Goal: Find specific page/section: Find specific page/section

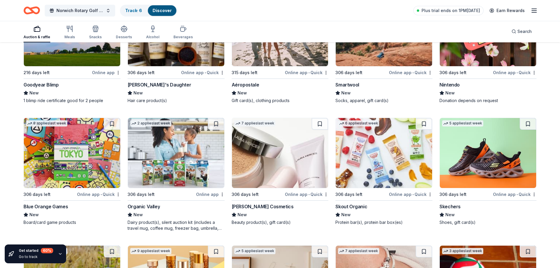
scroll to position [5263, 0]
click at [54, 88] on div "Goodyear Blimp New 1 blimp ride certificate good for 2 people" at bounding box center [72, 92] width 97 height 22
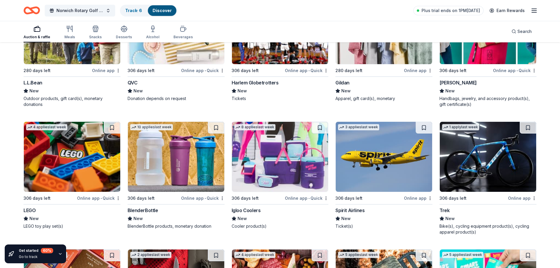
scroll to position [4393, 0]
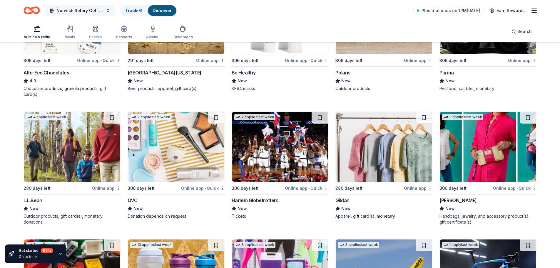
click at [93, 10] on span "Norwich Rotary Golf Touranment" at bounding box center [79, 10] width 47 height 7
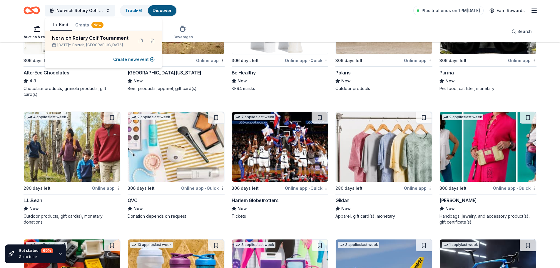
click at [4, 27] on div "Auction & raffle Meals Snacks Desserts Alcohol Beverages Search" at bounding box center [280, 32] width 560 height 22
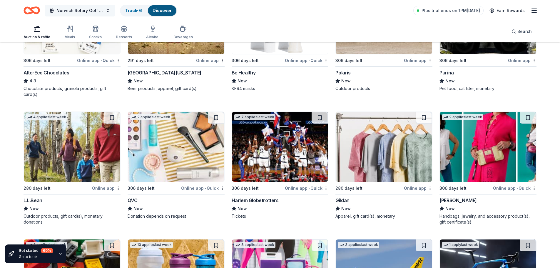
click at [74, 9] on span "Norwich Rotary Golf Touranment" at bounding box center [79, 10] width 47 height 7
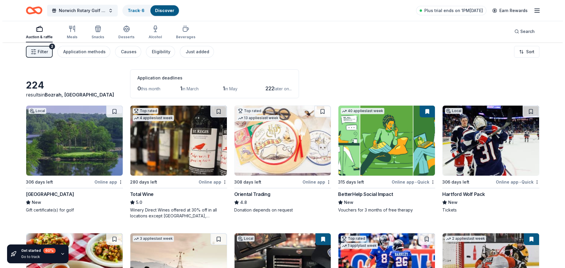
scroll to position [0, 0]
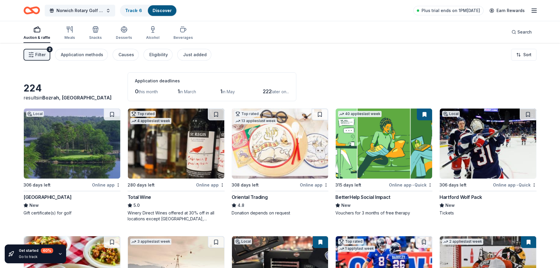
click at [37, 55] on span "Filter" at bounding box center [40, 54] width 10 height 7
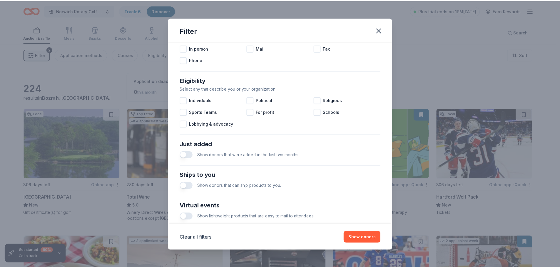
scroll to position [147, 0]
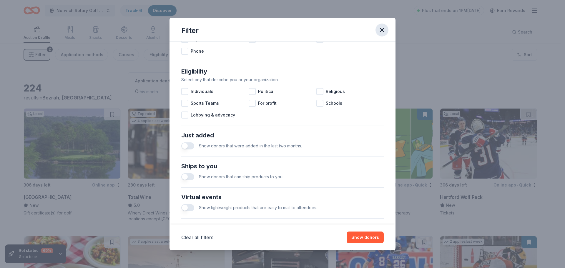
click at [383, 30] on icon "button" at bounding box center [382, 30] width 8 height 8
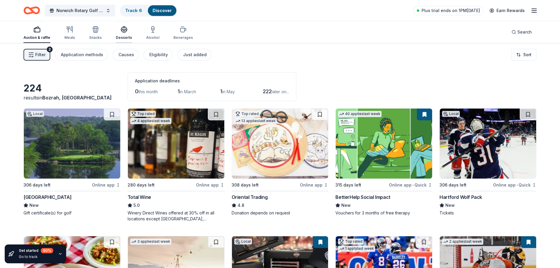
click at [122, 31] on icon "button" at bounding box center [124, 29] width 6 height 4
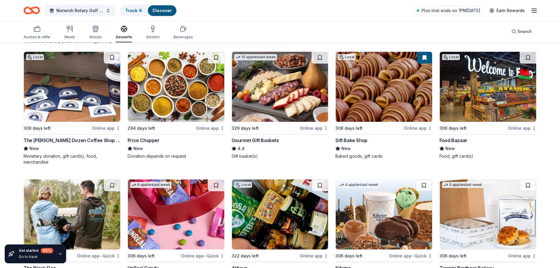
scroll to position [54, 0]
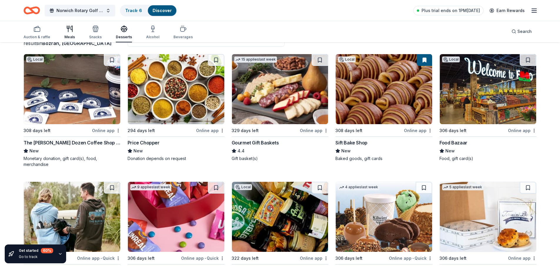
click at [65, 28] on div "button" at bounding box center [69, 28] width 11 height 7
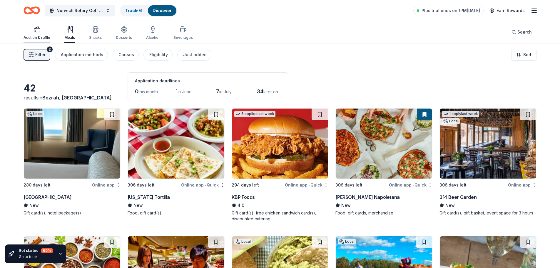
click at [40, 34] on div "Auction & raffle" at bounding box center [37, 33] width 27 height 14
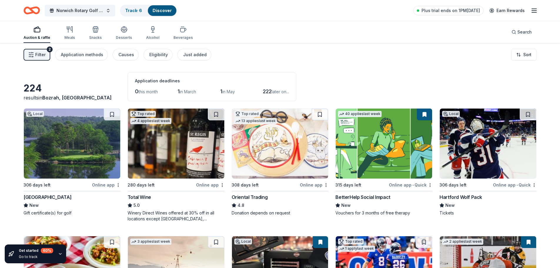
click at [171, 11] on link "Discover" at bounding box center [162, 10] width 19 height 5
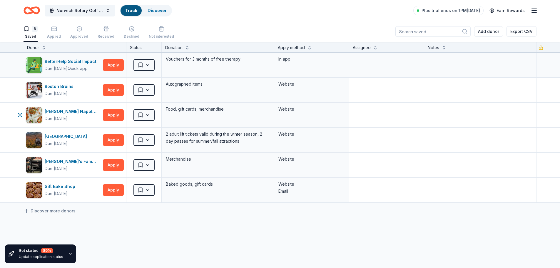
scroll to position [0, 0]
click at [377, 97] on textarea at bounding box center [387, 90] width 74 height 24
click at [376, 105] on textarea at bounding box center [387, 115] width 74 height 24
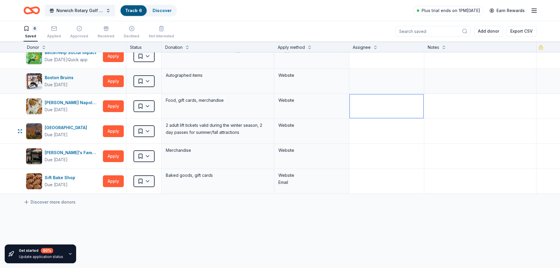
scroll to position [0, 0]
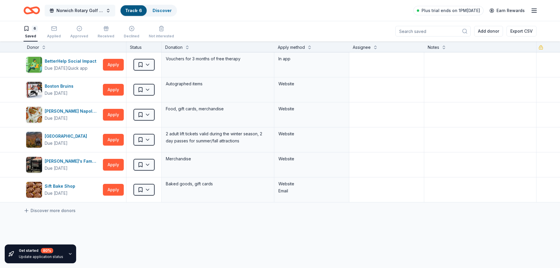
click at [99, 11] on span "Norwich Rotary Golf Touranment" at bounding box center [79, 10] width 47 height 7
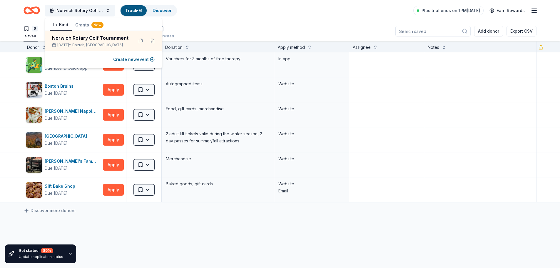
click at [234, 13] on div "Norwich Rotary Golf Touranment Track · 6 Discover Plus trial ends on 1PM, 10/8 …" at bounding box center [280, 11] width 513 height 14
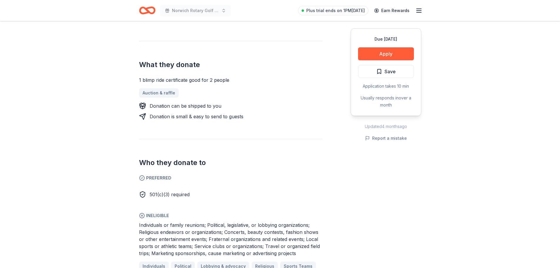
scroll to position [206, 0]
